Goal: Find specific page/section: Find specific page/section

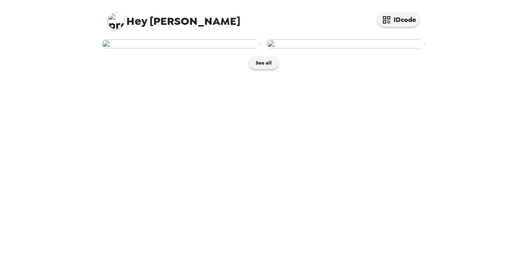
click at [178, 48] on img at bounding box center [181, 43] width 158 height 9
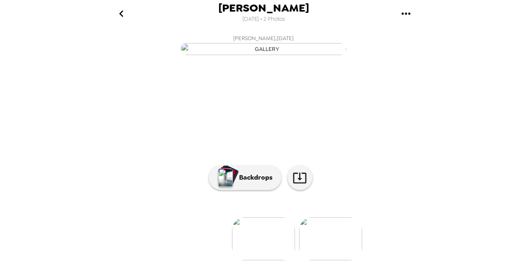
scroll to position [79, 0]
click at [235, 183] on p "Backdrops" at bounding box center [254, 178] width 38 height 10
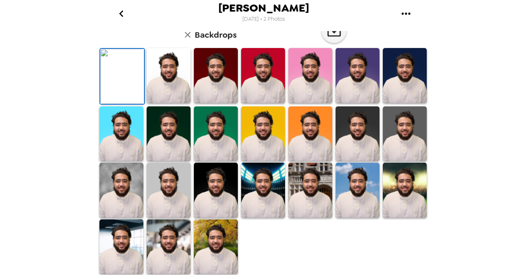
scroll to position [218, 0]
click at [181, 225] on img at bounding box center [169, 246] width 44 height 55
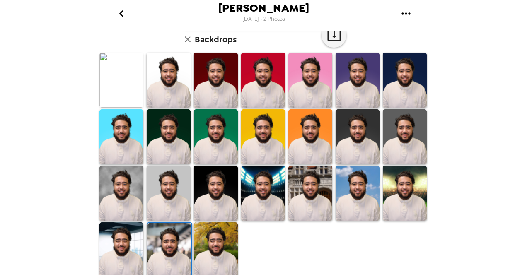
click at [123, 242] on img at bounding box center [121, 249] width 44 height 55
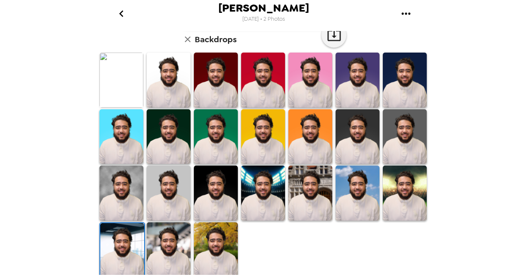
click at [169, 229] on img at bounding box center [169, 249] width 44 height 55
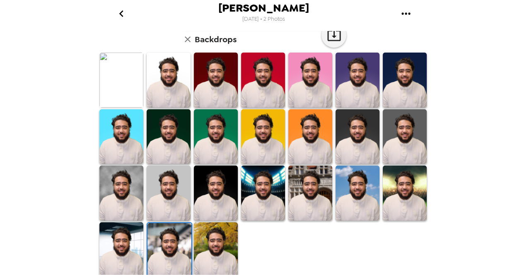
click at [132, 191] on img at bounding box center [121, 193] width 44 height 55
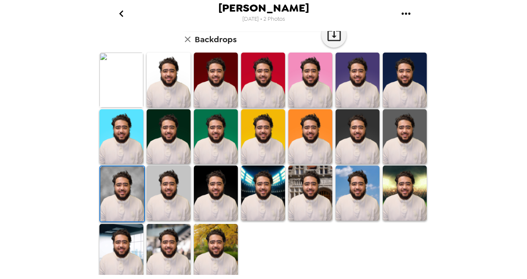
click at [166, 231] on img at bounding box center [169, 251] width 44 height 55
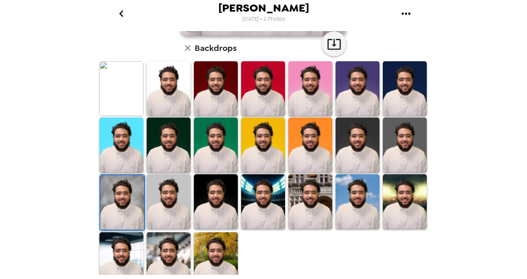
scroll to position [210, 0]
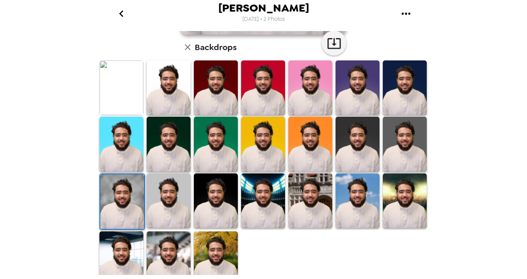
click at [181, 140] on img at bounding box center [169, 144] width 44 height 55
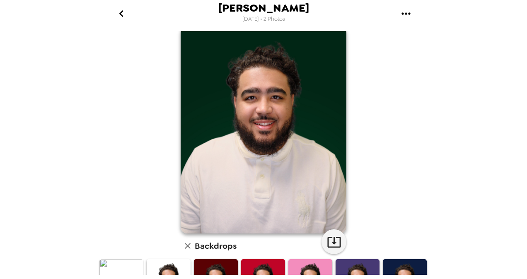
scroll to position [0, 0]
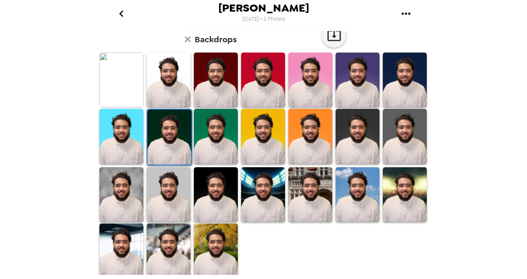
click at [121, 180] on img at bounding box center [121, 194] width 44 height 55
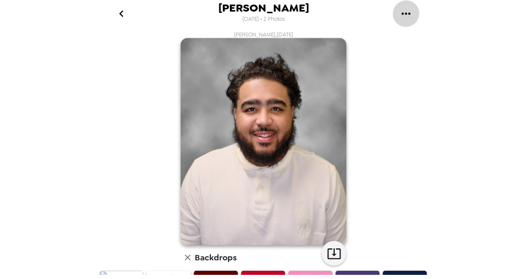
click at [402, 14] on icon "gallery menu" at bounding box center [405, 13] width 13 height 13
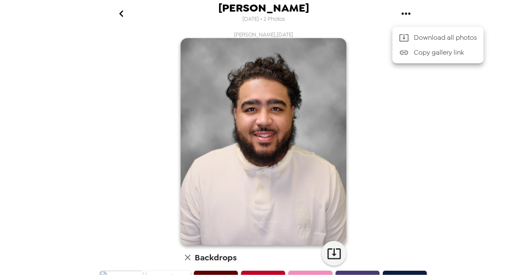
click at [402, 14] on div at bounding box center [263, 139] width 527 height 279
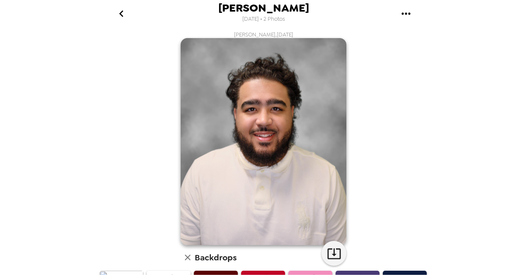
click at [373, 34] on div "Nick Lambert , 09-24-2025 Backdrops" at bounding box center [263, 264] width 331 height 467
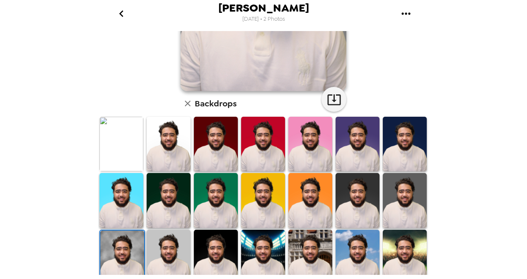
scroll to position [154, 0]
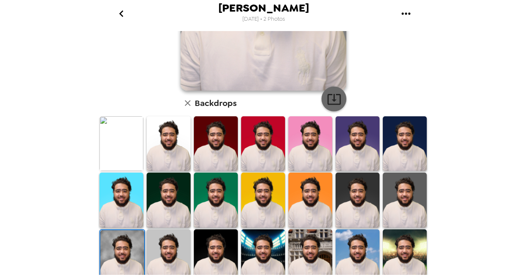
click at [339, 99] on button "button" at bounding box center [333, 99] width 25 height 25
click at [458, 84] on div "Nick Lambert 9/24/2025 • 2 Photos Nick Lambert , 09-24-2025 Backdrops" at bounding box center [263, 139] width 527 height 279
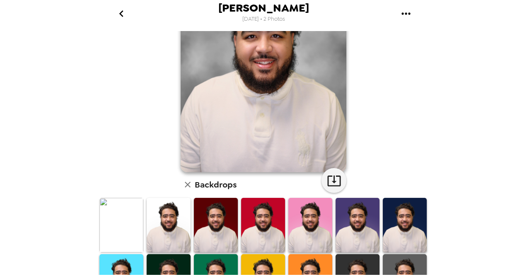
scroll to position [0, 0]
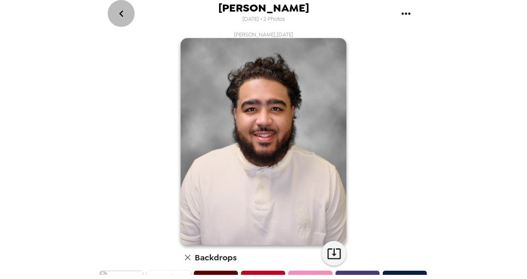
click at [128, 12] on icon "go back" at bounding box center [121, 13] width 13 height 13
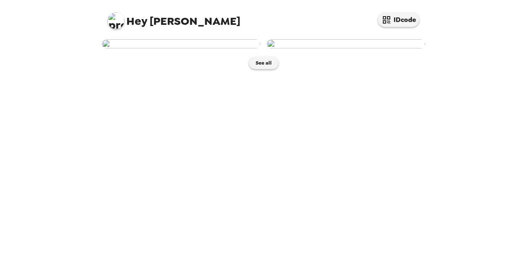
click at [365, 48] on img at bounding box center [346, 43] width 158 height 9
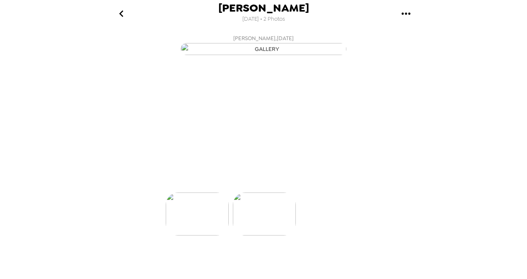
scroll to position [0, 66]
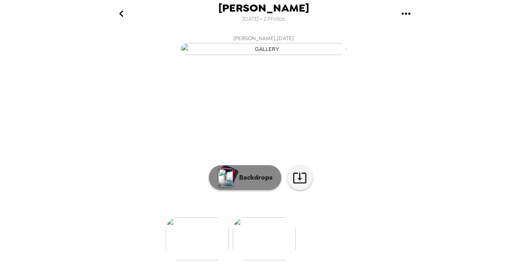
click at [248, 183] on p "Backdrops" at bounding box center [254, 178] width 38 height 10
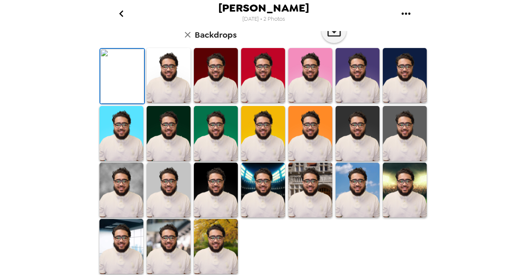
scroll to position [198, 0]
click at [118, 205] on img at bounding box center [121, 190] width 44 height 55
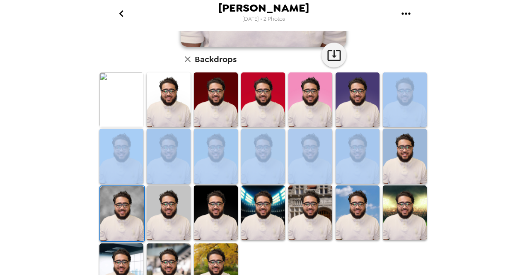
drag, startPoint x: 431, startPoint y: 148, endPoint x: 431, endPoint y: 100, distance: 48.4
click at [431, 100] on div "Nick Lambert 9/24/2025 • 2 Photos Nick Lambert , 09-24-2025 Backdrops" at bounding box center [263, 139] width 527 height 279
drag, startPoint x: 431, startPoint y: 100, endPoint x: 451, endPoint y: 141, distance: 46.1
click at [451, 141] on div "Nick Lambert 9/24/2025 • 2 Photos Nick Lambert , 09-24-2025 Backdrops" at bounding box center [263, 139] width 527 height 279
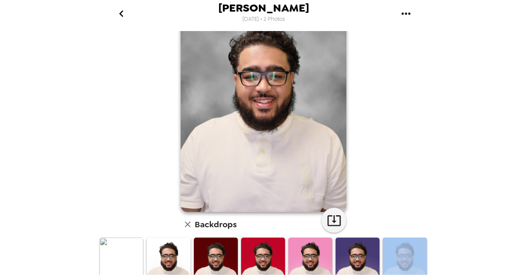
scroll to position [0, 0]
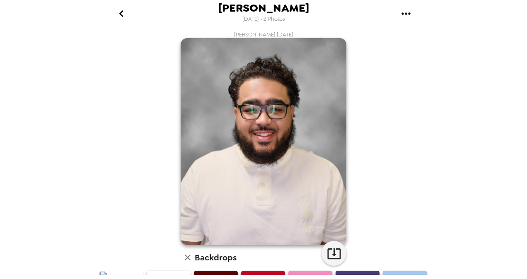
click at [125, 14] on icon "go back" at bounding box center [121, 13] width 13 height 13
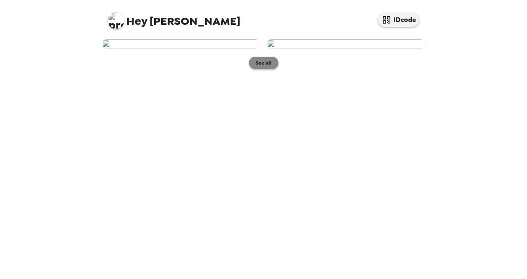
click at [262, 69] on button "See all" at bounding box center [263, 63] width 29 height 12
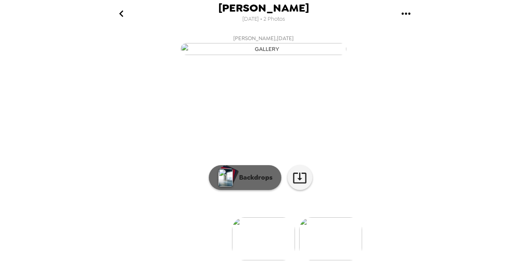
click at [244, 190] on button "Backdrops" at bounding box center [245, 177] width 72 height 25
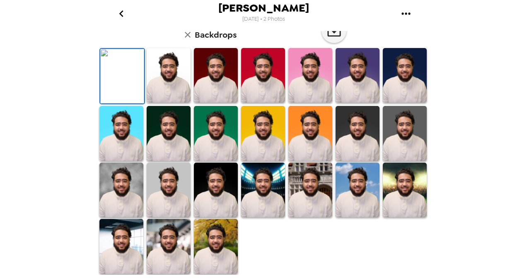
click at [107, 195] on img at bounding box center [121, 190] width 44 height 55
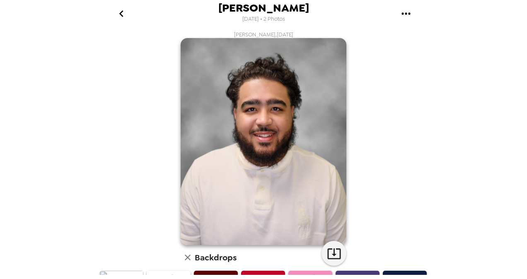
scroll to position [218, 0]
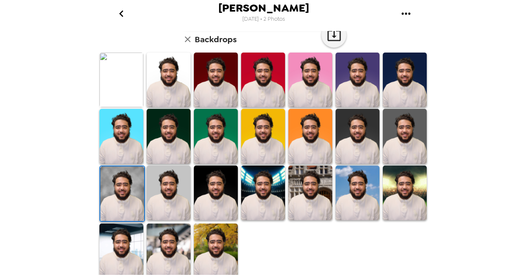
drag, startPoint x: 117, startPoint y: 243, endPoint x: 137, endPoint y: 209, distance: 38.6
click at [117, 243] on img at bounding box center [121, 251] width 44 height 55
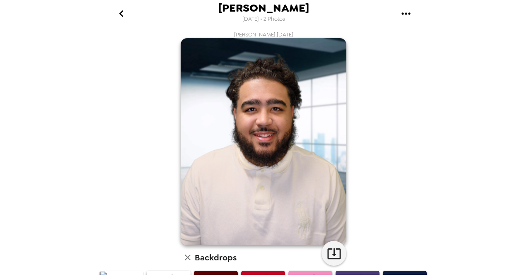
scroll to position [218, 0]
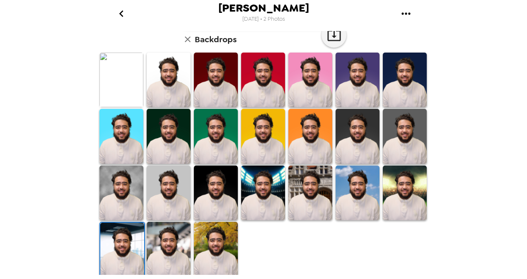
click at [113, 197] on img at bounding box center [121, 193] width 44 height 55
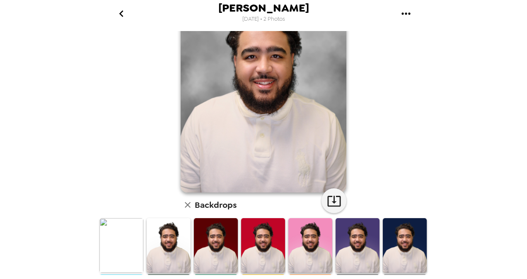
scroll to position [0, 0]
